Goal: Navigation & Orientation: Find specific page/section

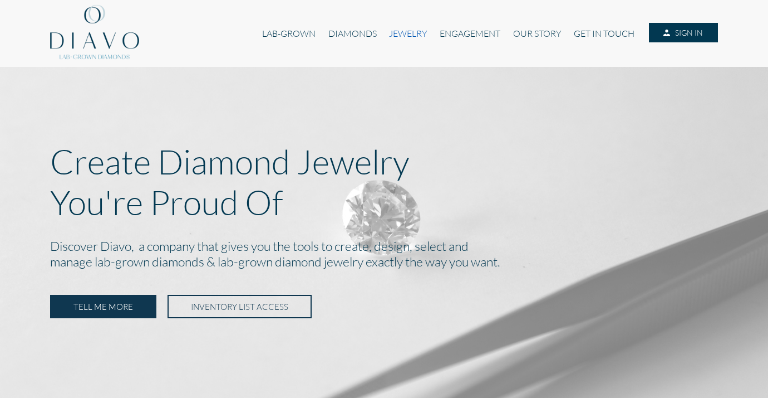
click at [407, 36] on link "JEWELRY" at bounding box center [408, 33] width 51 height 21
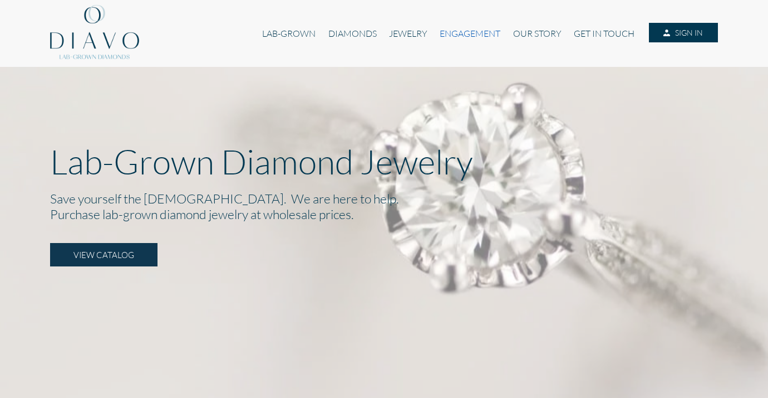
click at [474, 32] on link "ENGAGEMENT" at bounding box center [470, 33] width 73 height 21
